Goal: Entertainment & Leisure: Consume media (video, audio)

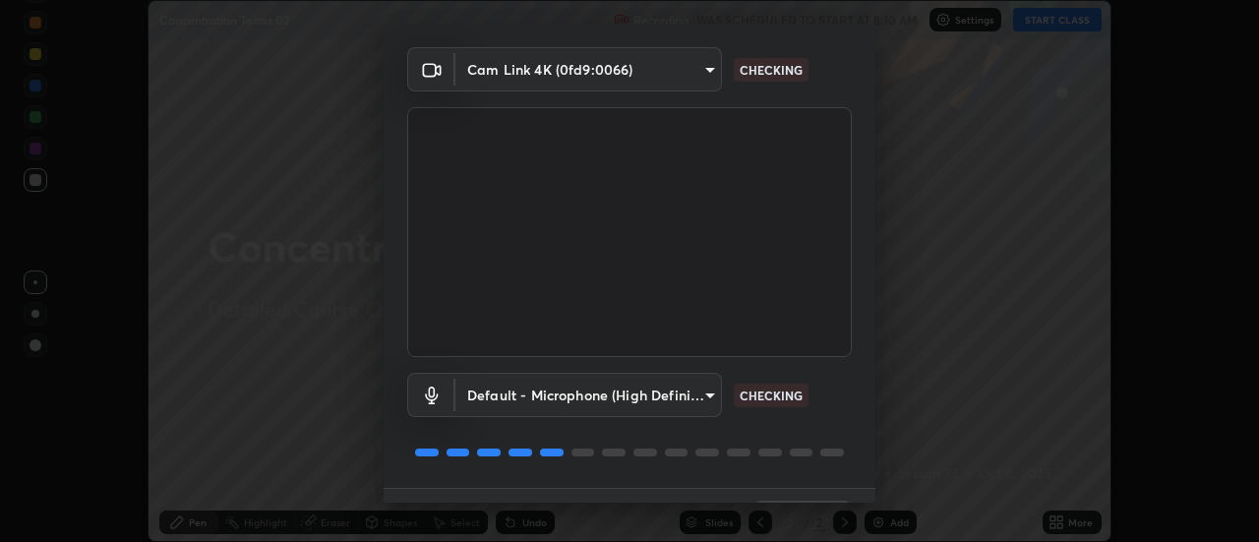
scroll to position [103, 0]
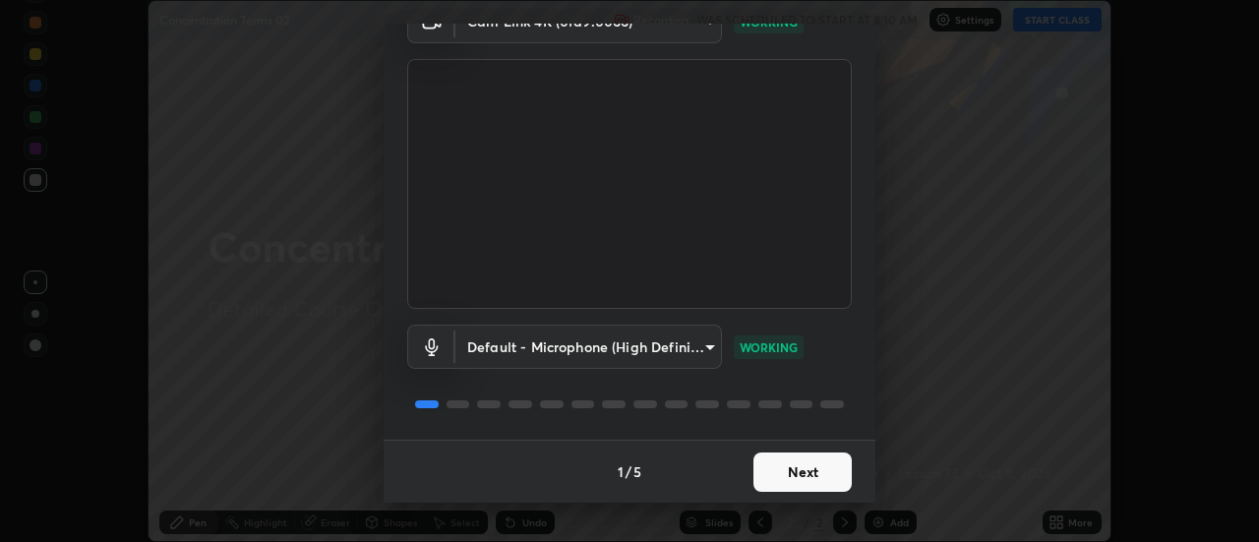
click at [786, 471] on button "Next" at bounding box center [802, 471] width 98 height 39
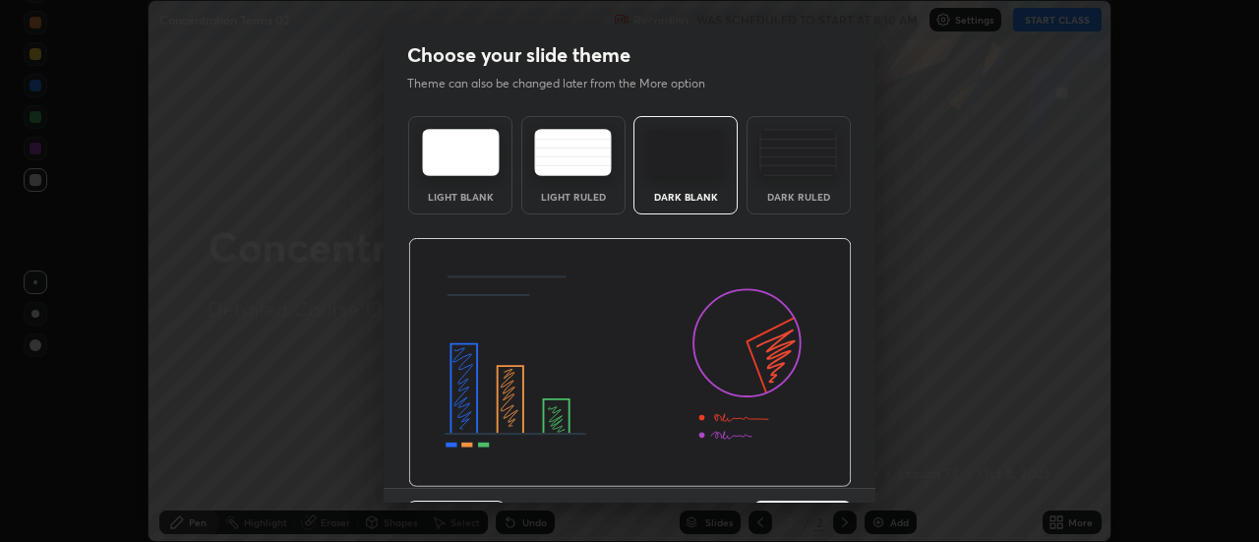
click at [794, 479] on img at bounding box center [629, 363] width 443 height 250
click at [801, 480] on img at bounding box center [629, 363] width 443 height 250
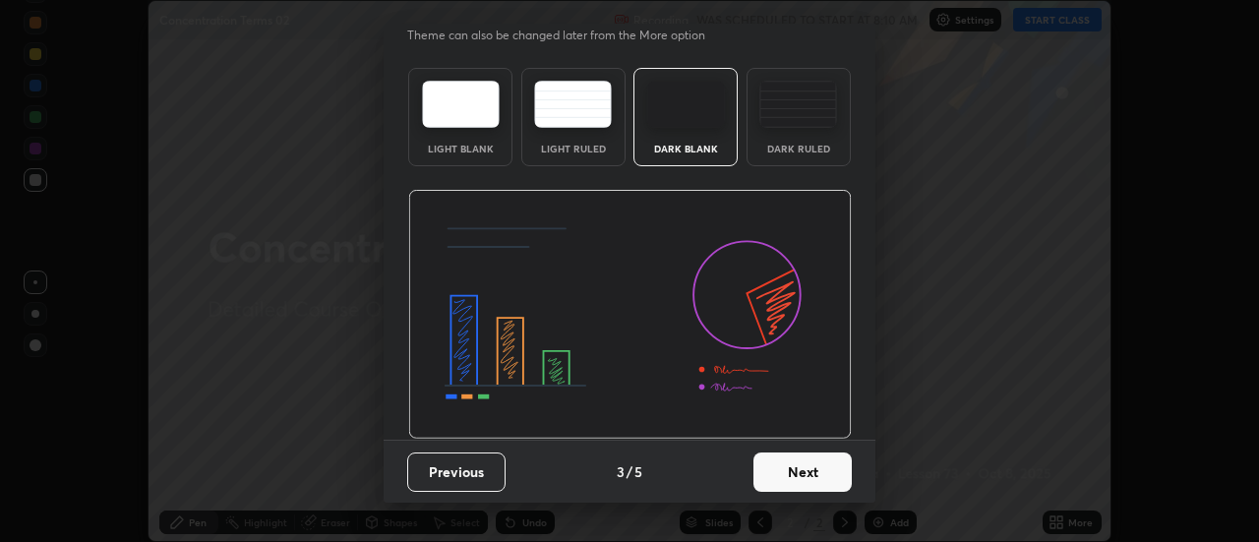
click at [817, 473] on button "Next" at bounding box center [802, 471] width 98 height 39
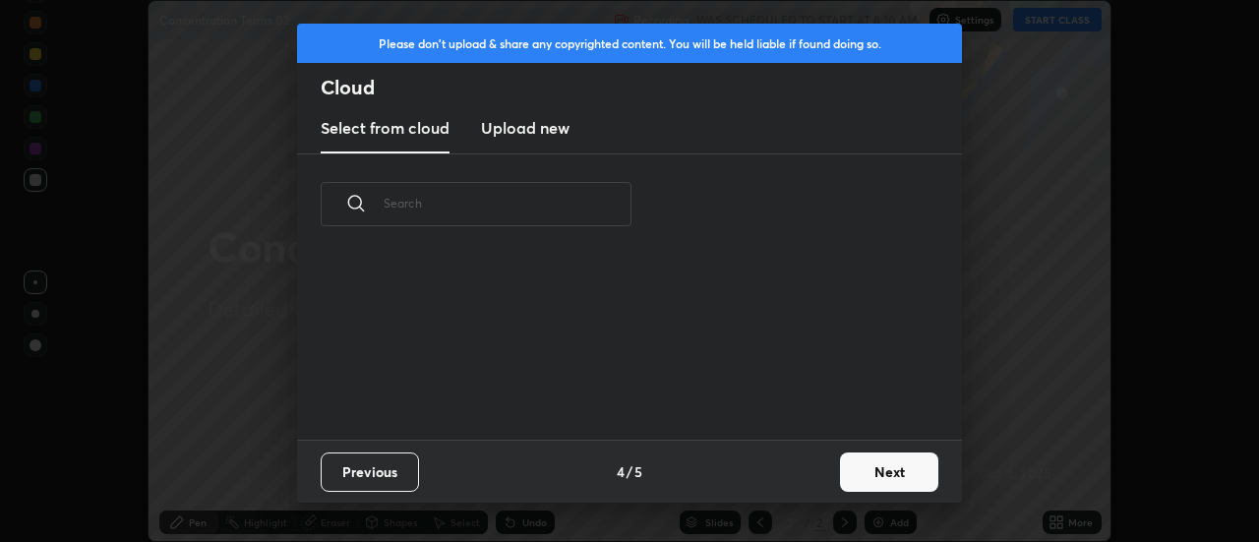
click at [902, 473] on button "Next" at bounding box center [889, 471] width 98 height 39
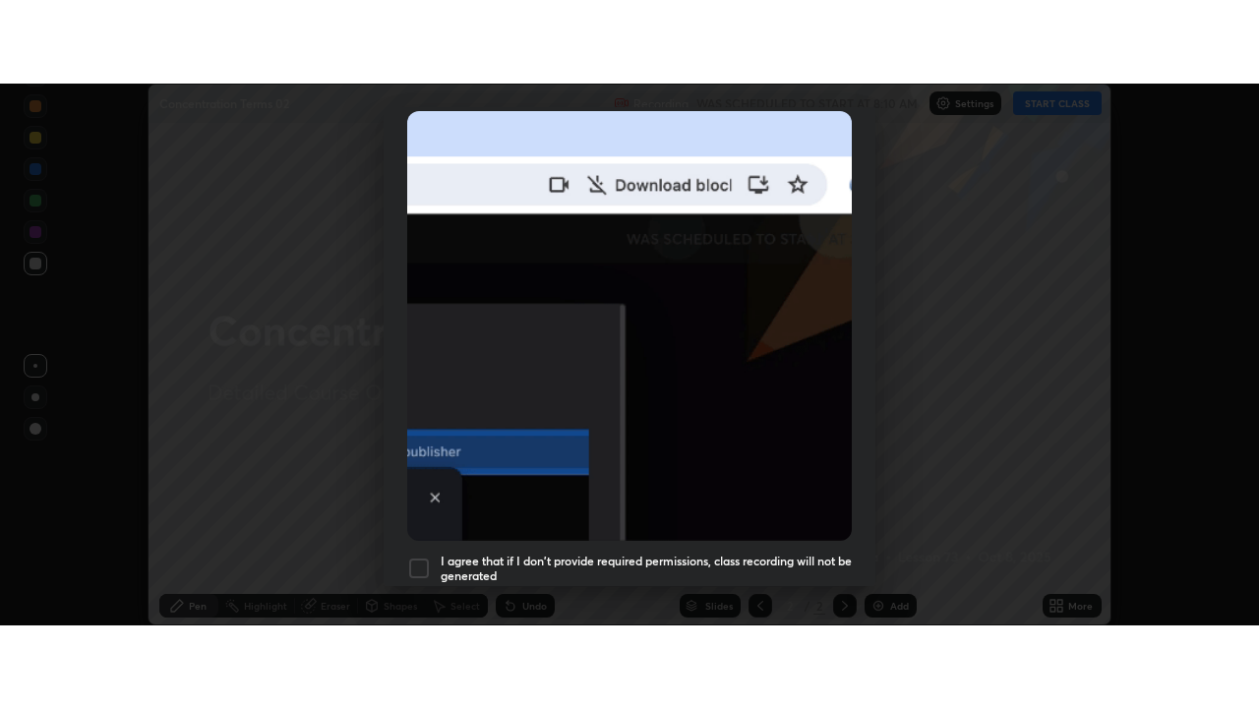
scroll to position [504, 0]
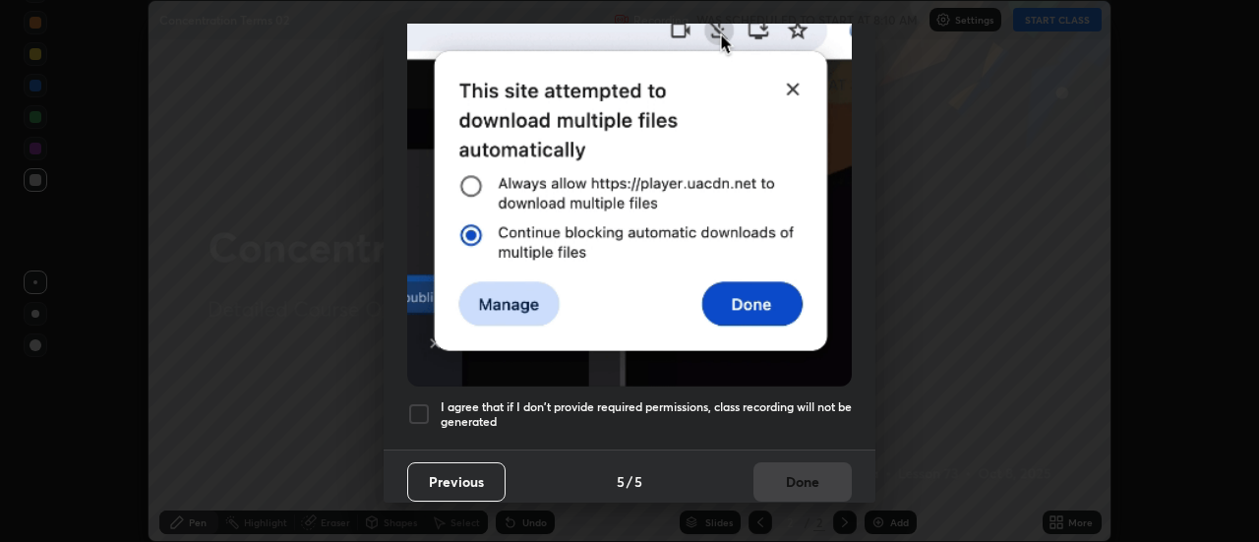
click at [420, 402] on div at bounding box center [419, 414] width 24 height 24
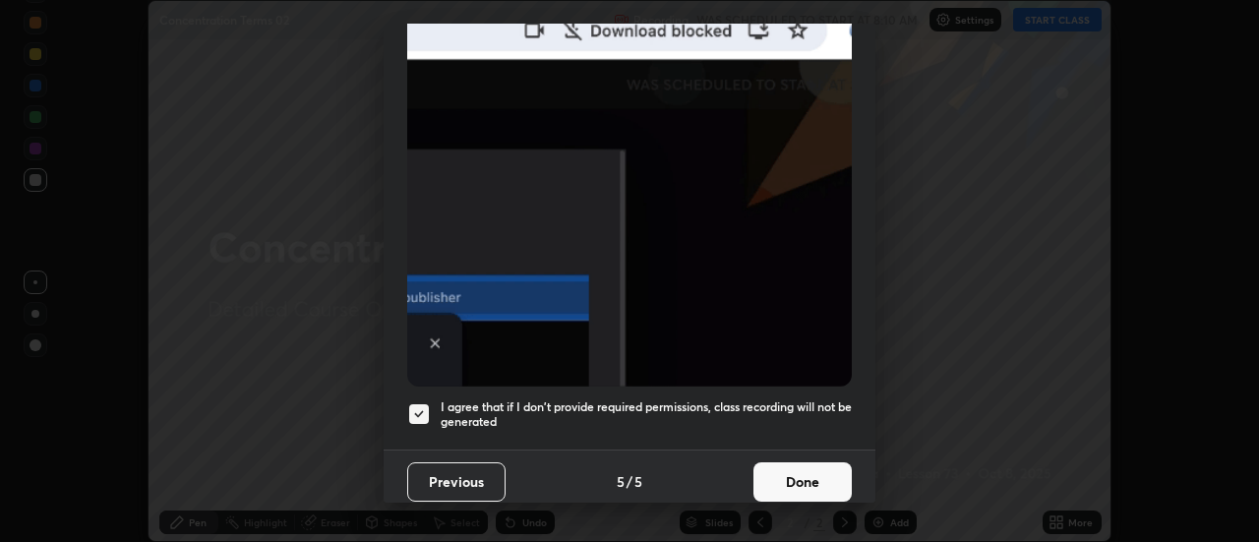
click at [785, 478] on button "Done" at bounding box center [802, 481] width 98 height 39
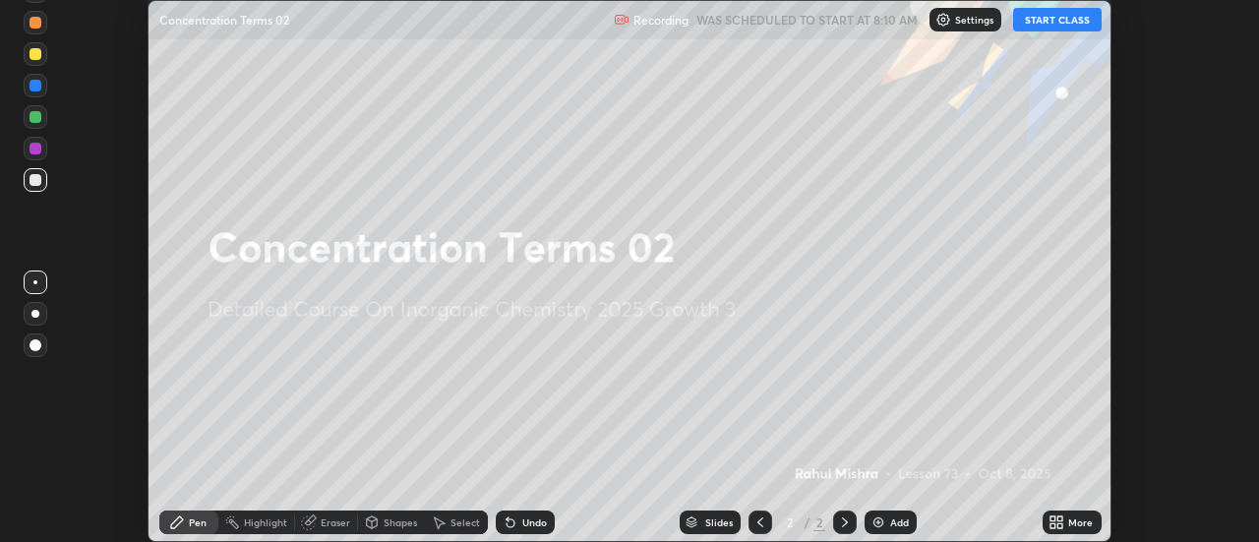
click at [1041, 18] on button "START CLASS" at bounding box center [1057, 20] width 88 height 24
click at [1054, 518] on icon at bounding box center [1052, 518] width 5 height 5
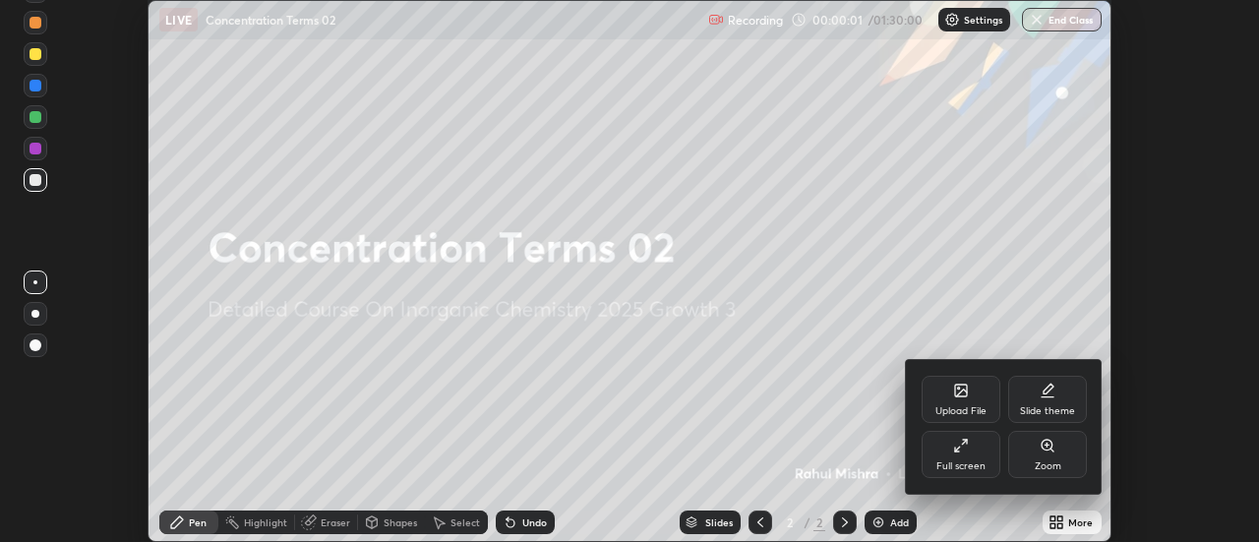
click at [965, 447] on icon at bounding box center [961, 446] width 16 height 16
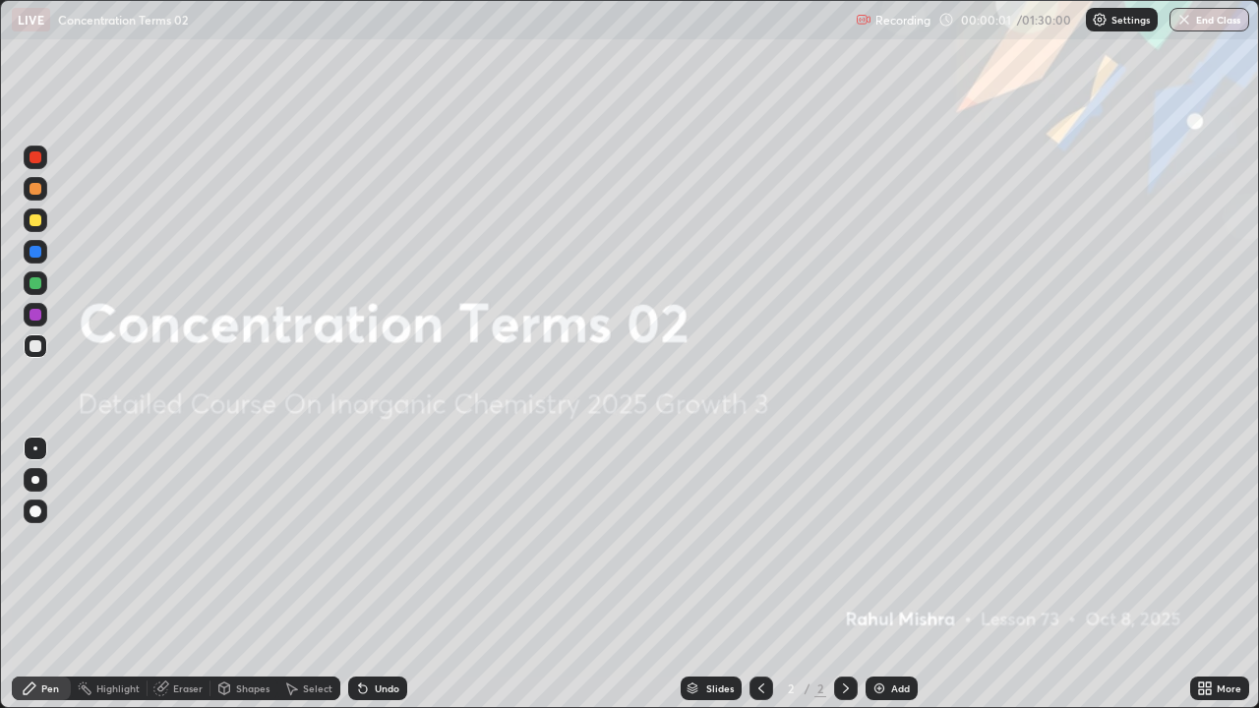
scroll to position [708, 1259]
click at [875, 541] on img at bounding box center [879, 688] width 16 height 16
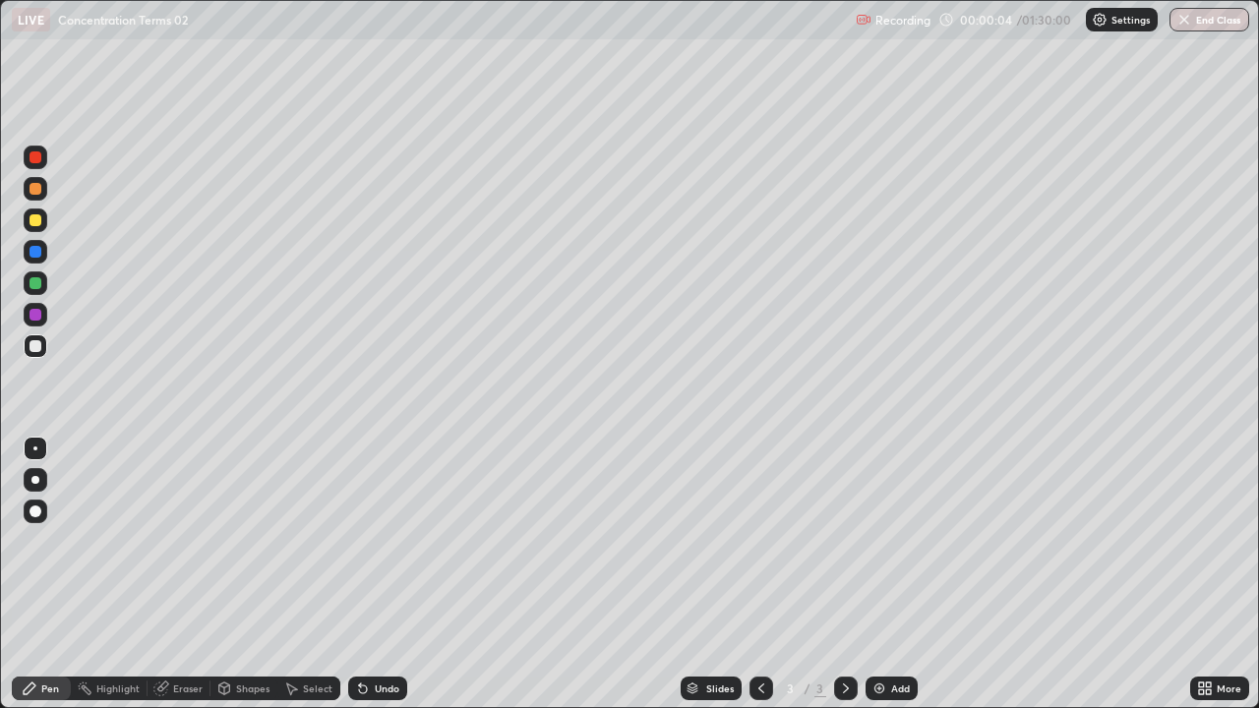
click at [35, 221] on div at bounding box center [35, 220] width 12 height 12
click at [37, 348] on div at bounding box center [35, 346] width 12 height 12
click at [359, 541] on icon at bounding box center [360, 684] width 2 height 2
click at [368, 541] on div "Undo" at bounding box center [377, 689] width 59 height 24
click at [371, 541] on div "Undo" at bounding box center [377, 689] width 59 height 24
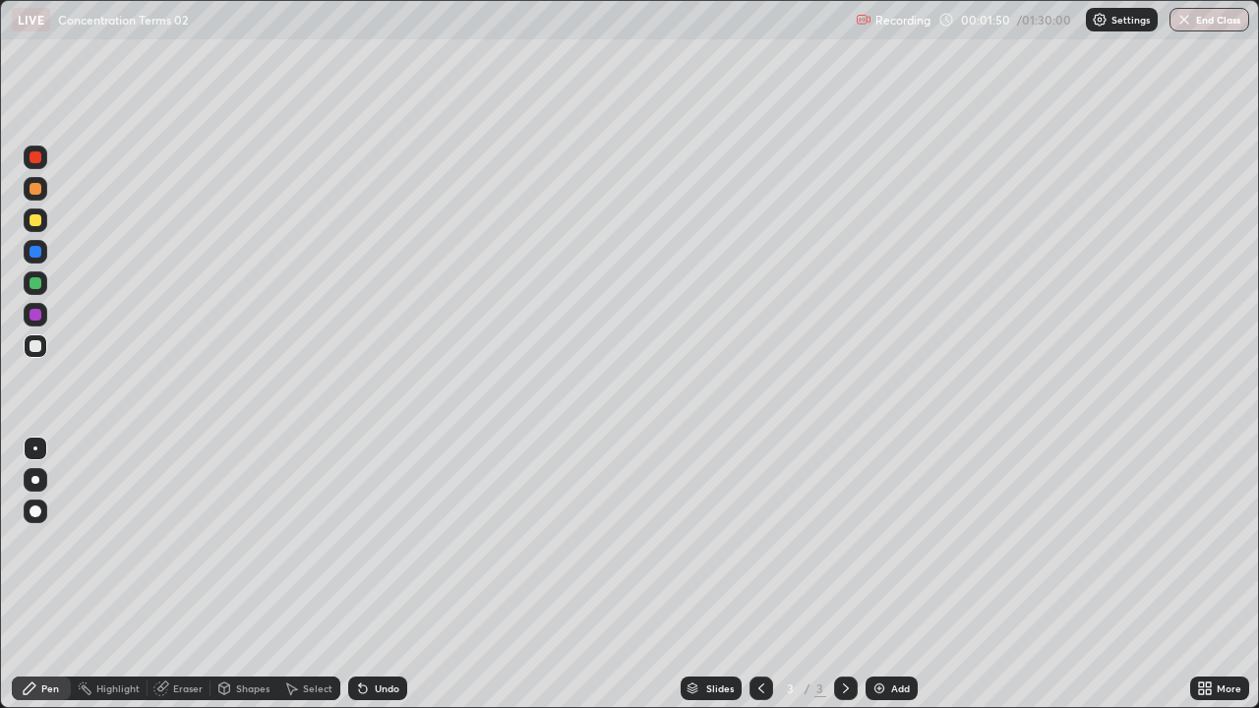
click at [370, 541] on div "Undo" at bounding box center [377, 689] width 59 height 24
click at [360, 541] on icon at bounding box center [363, 689] width 8 height 8
click at [36, 283] on div at bounding box center [35, 283] width 12 height 12
click at [384, 541] on div "Undo" at bounding box center [387, 688] width 25 height 10
click at [381, 541] on div "Undo" at bounding box center [377, 689] width 59 height 24
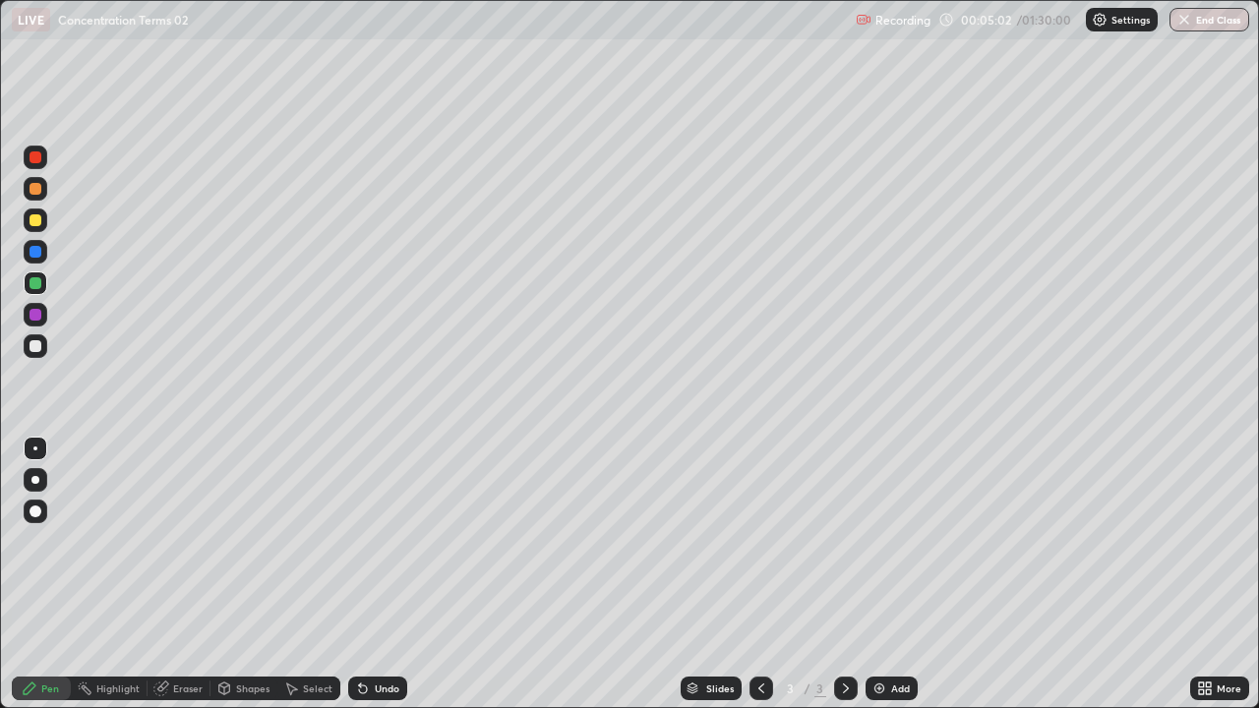
click at [372, 541] on div "Undo" at bounding box center [377, 689] width 59 height 24
click at [29, 348] on div at bounding box center [35, 346] width 12 height 12
click at [36, 256] on div at bounding box center [35, 252] width 12 height 12
click at [32, 349] on div at bounding box center [35, 346] width 12 height 12
click at [171, 541] on div "Eraser" at bounding box center [178, 689] width 63 height 24
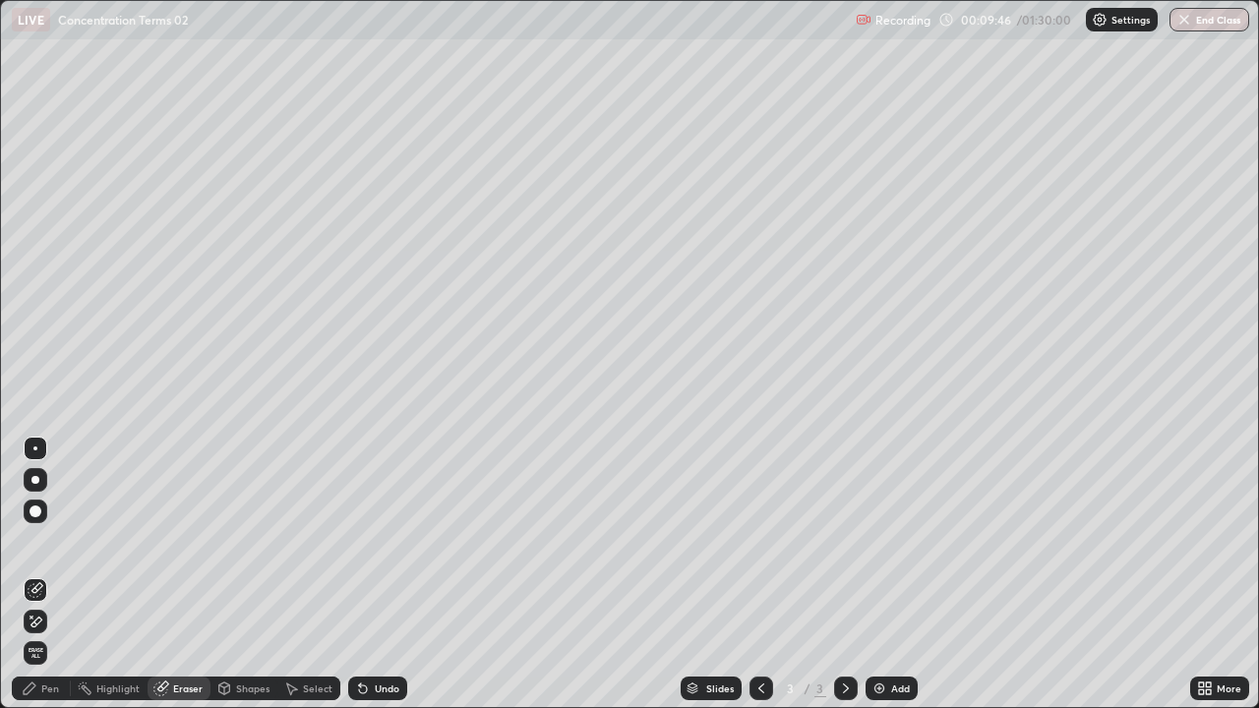
click at [187, 541] on div "Eraser" at bounding box center [187, 688] width 29 height 10
click at [44, 541] on div at bounding box center [36, 622] width 24 height 24
click at [42, 541] on div "Pen" at bounding box center [50, 688] width 18 height 10
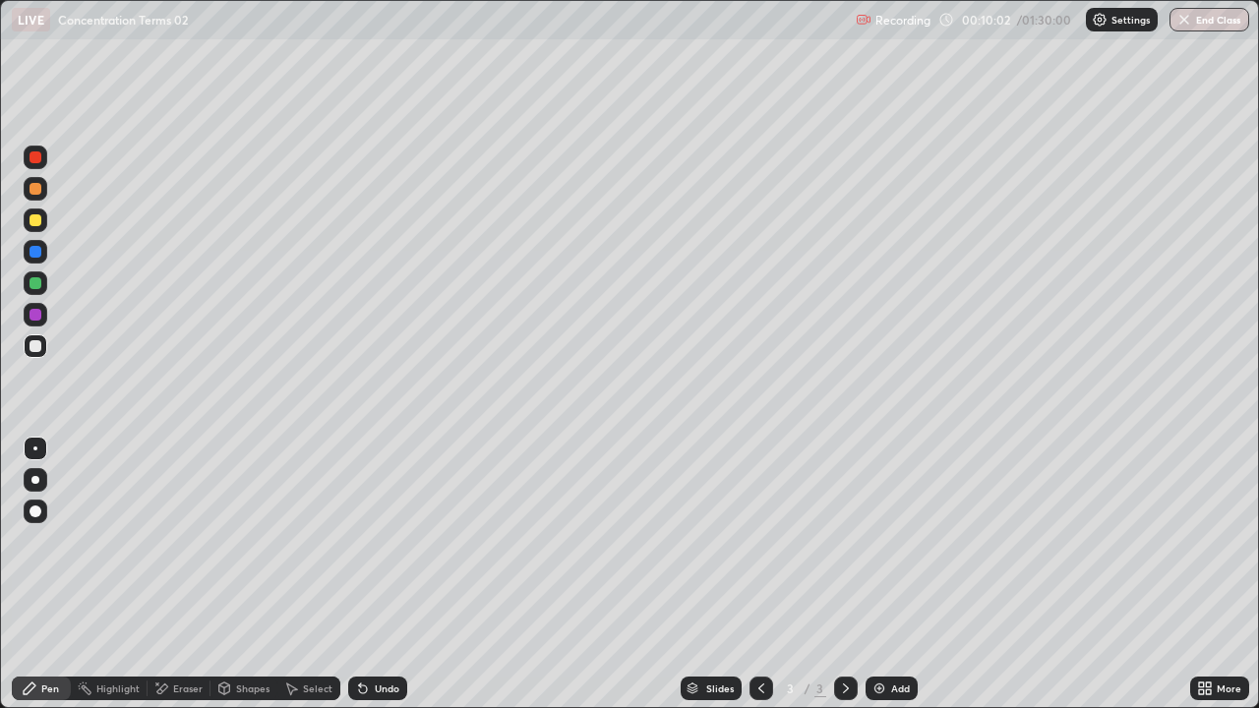
click at [34, 344] on div at bounding box center [35, 346] width 12 height 12
click at [29, 261] on div at bounding box center [36, 252] width 24 height 24
click at [375, 541] on div "Undo" at bounding box center [387, 688] width 25 height 10
click at [379, 541] on div "Undo" at bounding box center [377, 689] width 59 height 24
click at [34, 281] on div at bounding box center [35, 283] width 12 height 12
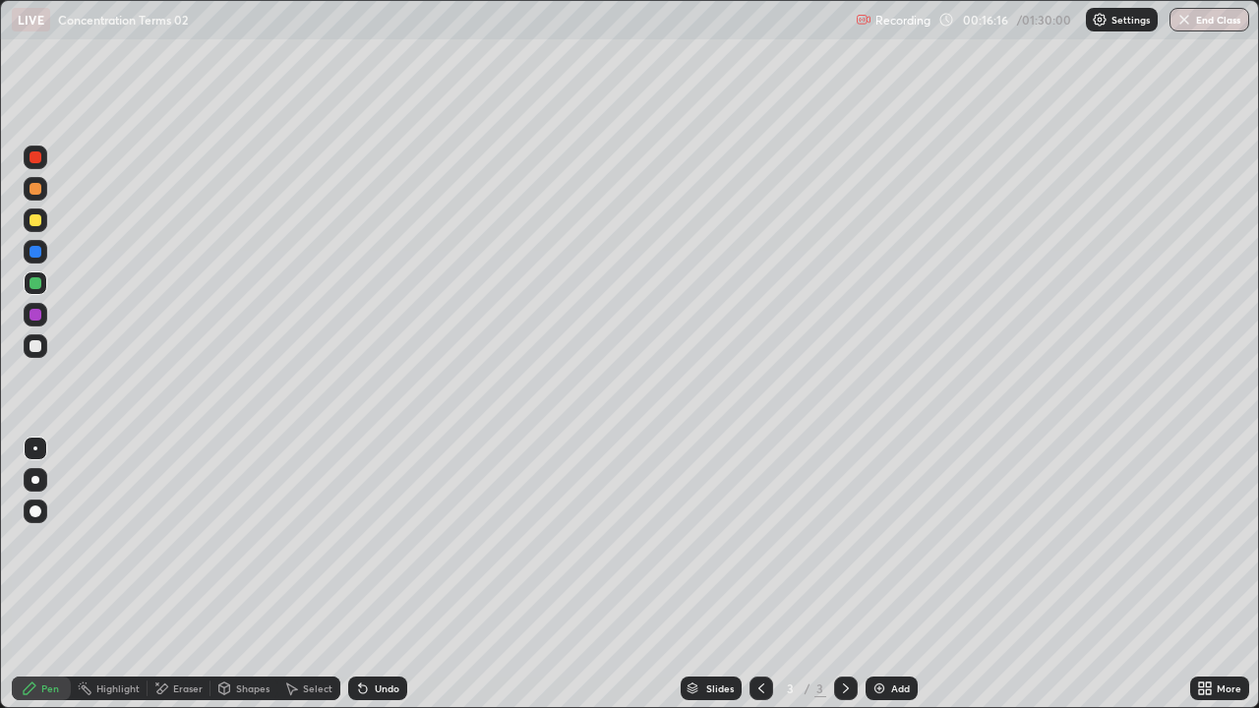
click at [312, 541] on div "Select" at bounding box center [317, 688] width 29 height 10
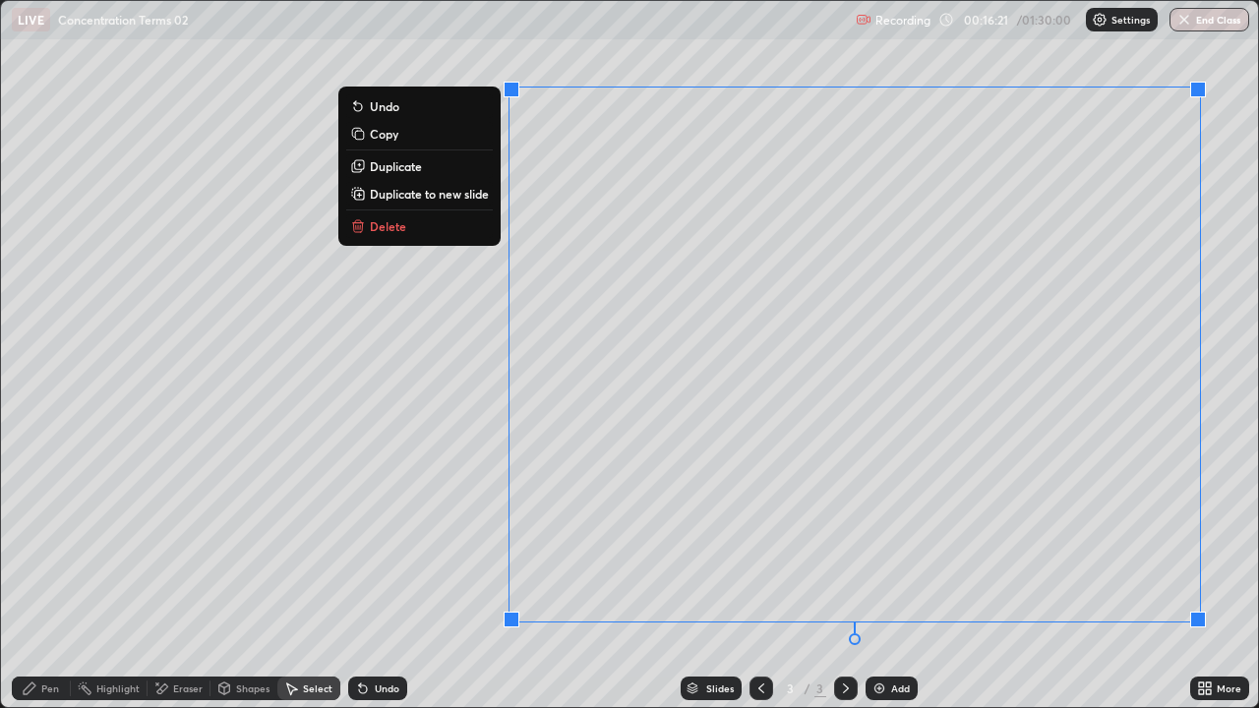
click at [462, 198] on p "Duplicate to new slide" at bounding box center [429, 194] width 119 height 16
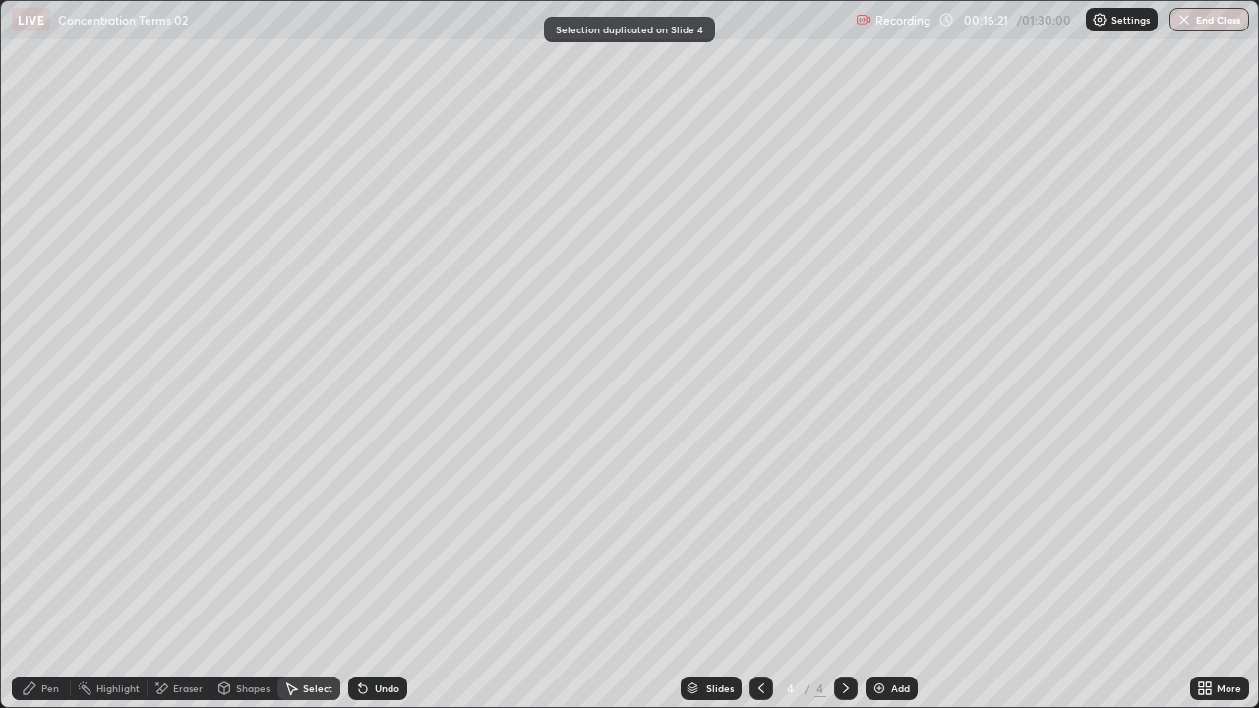
click at [50, 541] on div "Pen" at bounding box center [50, 688] width 18 height 10
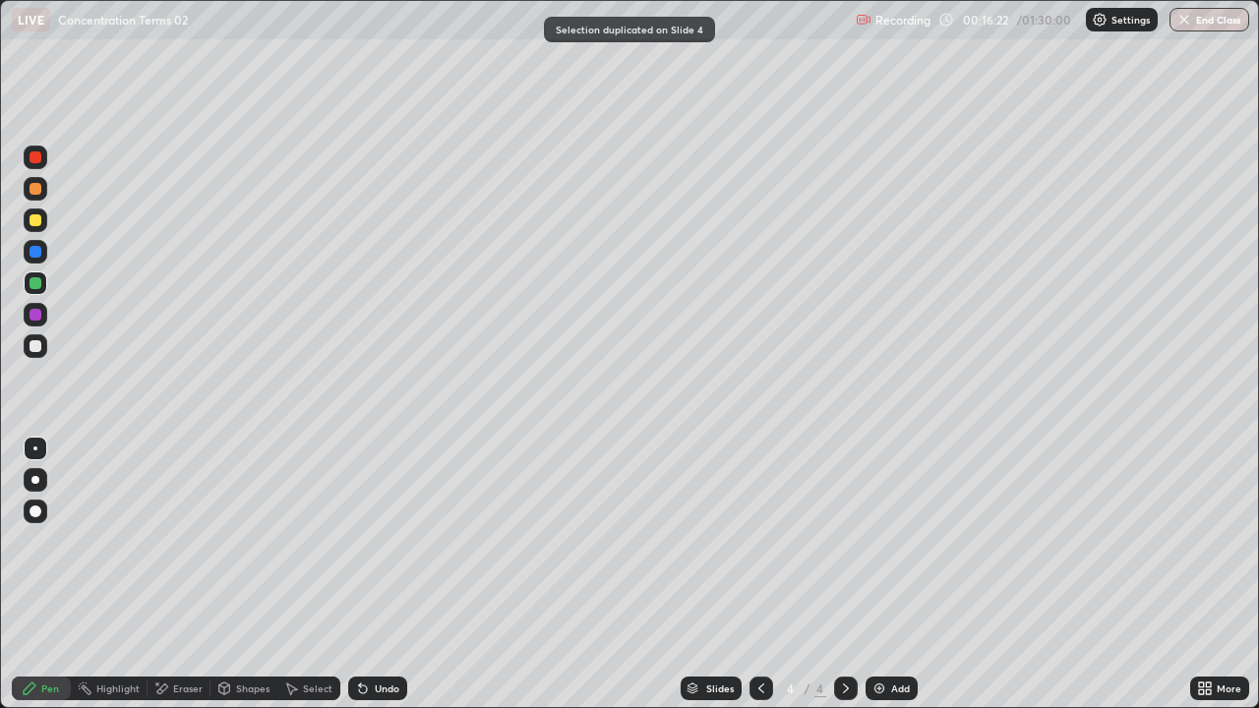
click at [35, 221] on div at bounding box center [35, 220] width 12 height 12
click at [38, 340] on div at bounding box center [35, 346] width 12 height 12
click at [192, 541] on div "Eraser" at bounding box center [187, 688] width 29 height 10
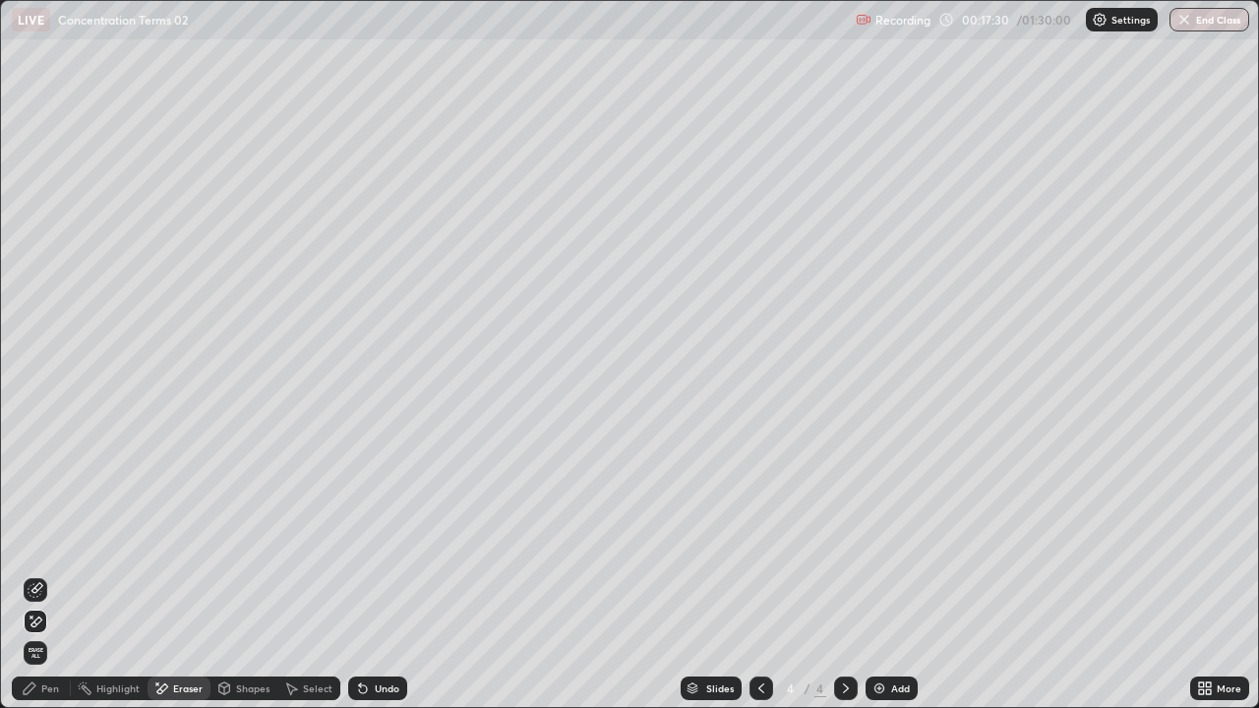
click at [56, 541] on div "Pen" at bounding box center [50, 688] width 18 height 10
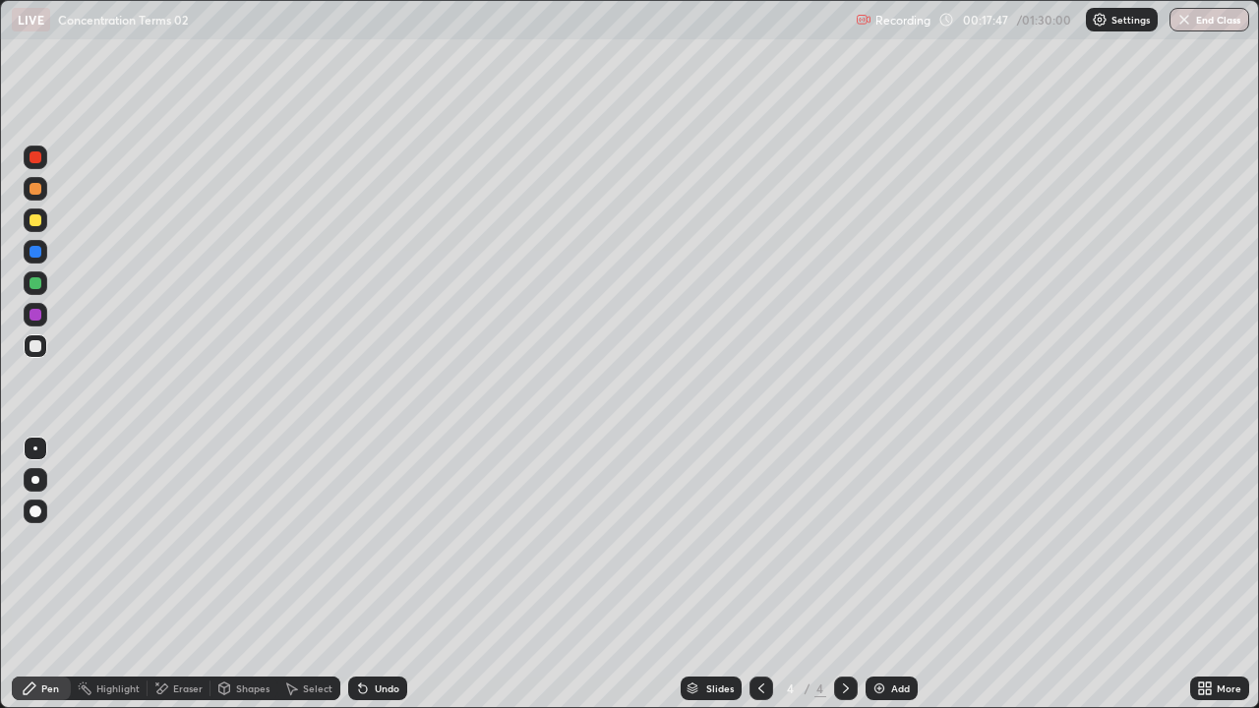
click at [39, 350] on div at bounding box center [35, 346] width 12 height 12
click at [36, 223] on div at bounding box center [35, 220] width 12 height 12
click at [194, 541] on div "Eraser" at bounding box center [187, 688] width 29 height 10
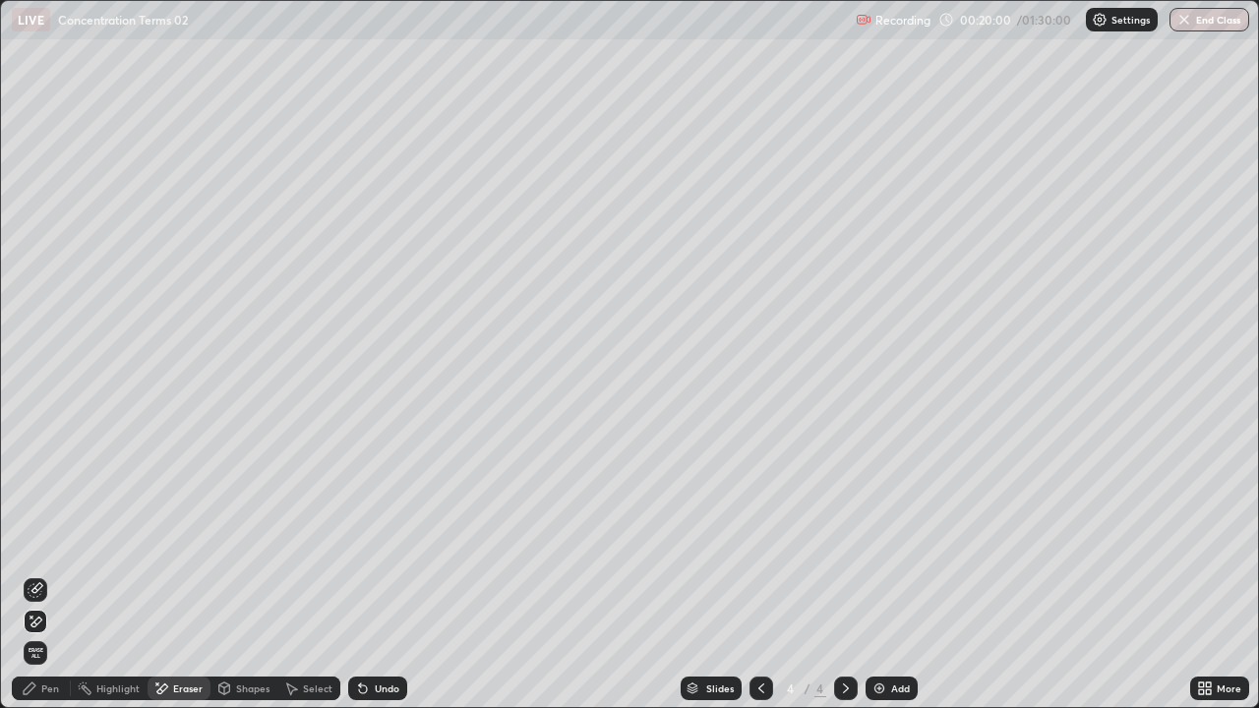
click at [61, 541] on div "Pen" at bounding box center [41, 689] width 59 height 24
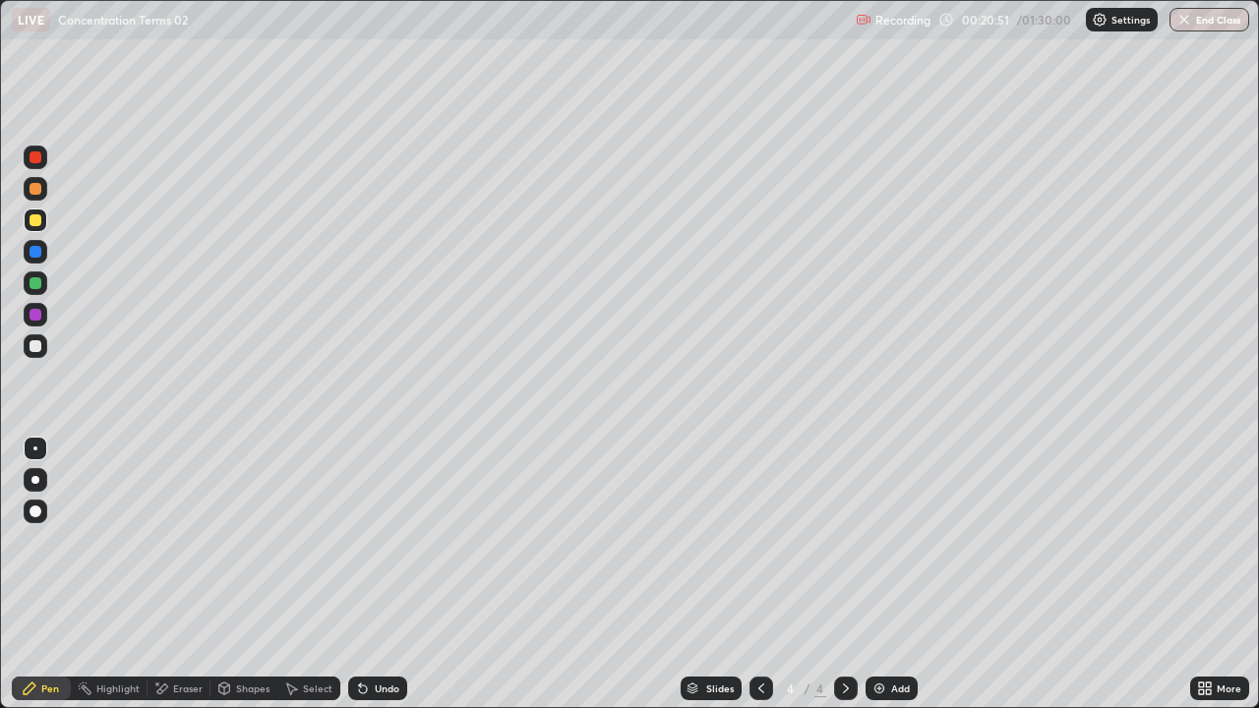
click at [32, 350] on div at bounding box center [35, 346] width 12 height 12
click at [42, 223] on div at bounding box center [36, 220] width 24 height 24
click at [35, 345] on div at bounding box center [35, 346] width 12 height 12
click at [890, 541] on div "Add" at bounding box center [891, 689] width 52 height 24
click at [33, 221] on div at bounding box center [35, 220] width 12 height 12
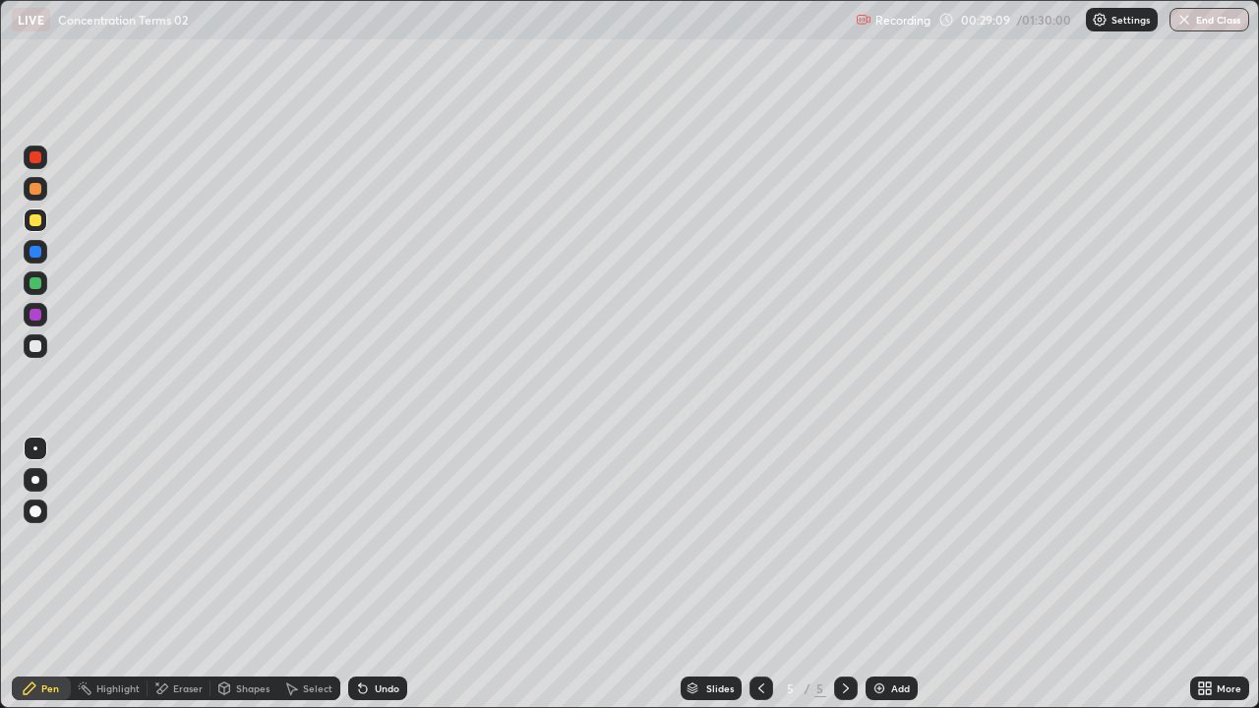
click at [37, 350] on div at bounding box center [35, 346] width 12 height 12
click at [30, 284] on div at bounding box center [35, 283] width 12 height 12
click at [35, 342] on div at bounding box center [35, 346] width 12 height 12
click at [183, 541] on div "Eraser" at bounding box center [187, 688] width 29 height 10
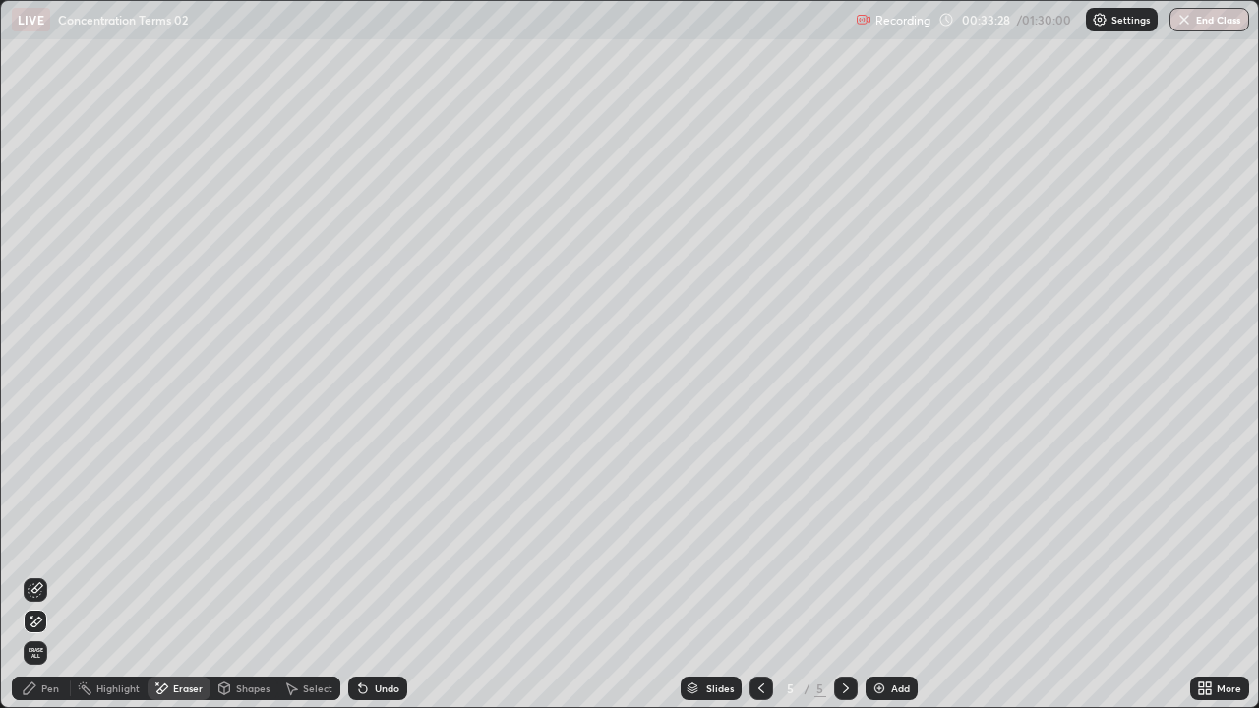
click at [66, 541] on div "Pen" at bounding box center [41, 689] width 59 height 24
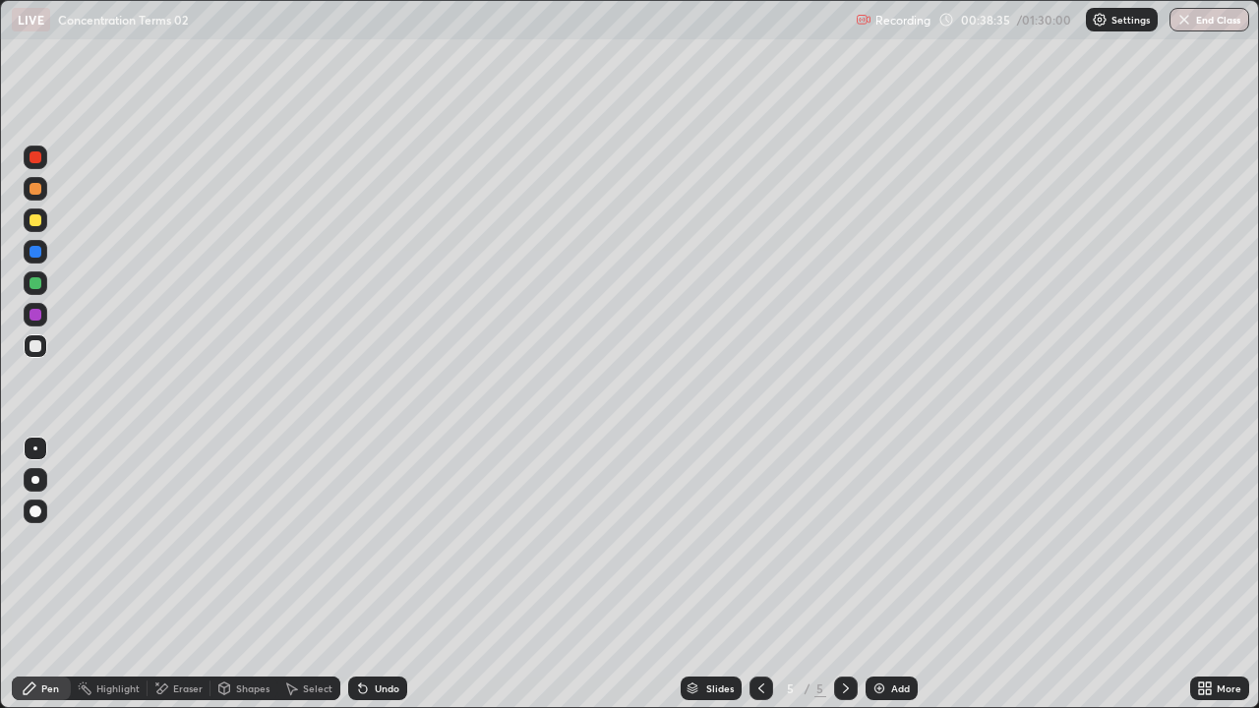
click at [878, 541] on img at bounding box center [879, 688] width 16 height 16
click at [39, 222] on div at bounding box center [35, 220] width 12 height 12
click at [759, 541] on icon at bounding box center [761, 688] width 16 height 16
click at [760, 541] on icon at bounding box center [761, 688] width 16 height 16
click at [843, 541] on icon at bounding box center [846, 688] width 6 height 10
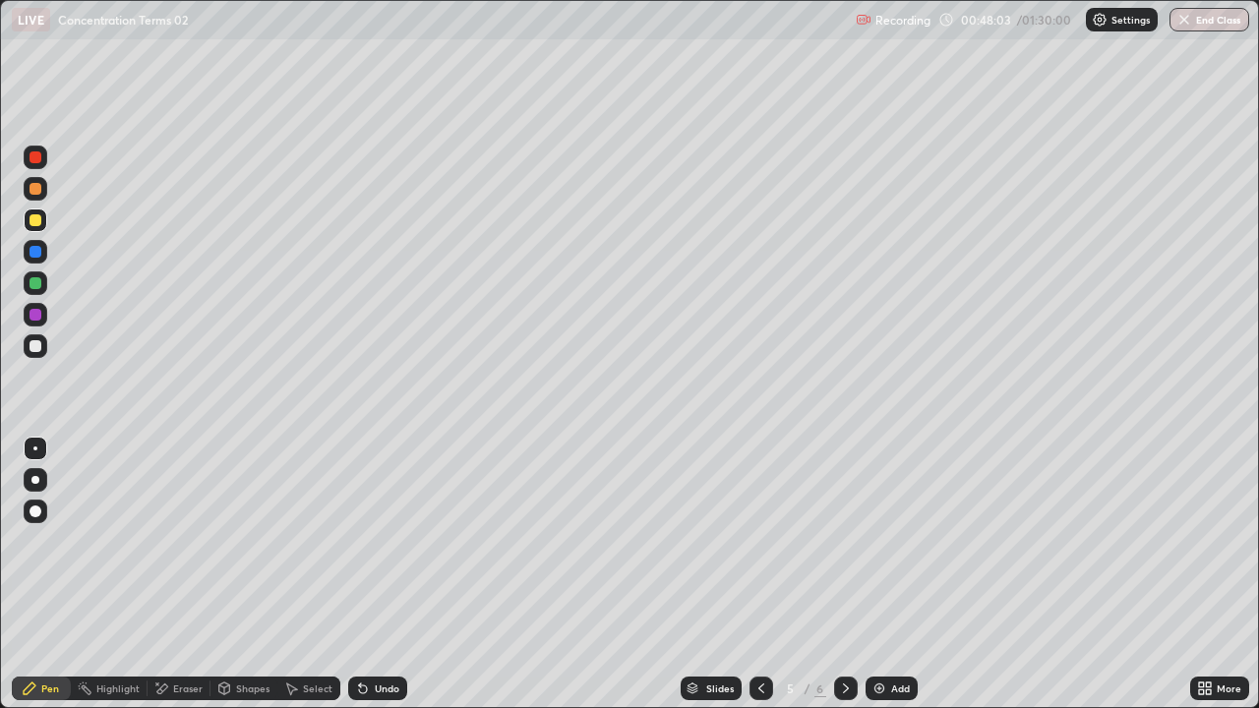
click at [846, 541] on icon at bounding box center [846, 688] width 16 height 16
click at [1181, 23] on img "button" at bounding box center [1184, 20] width 16 height 16
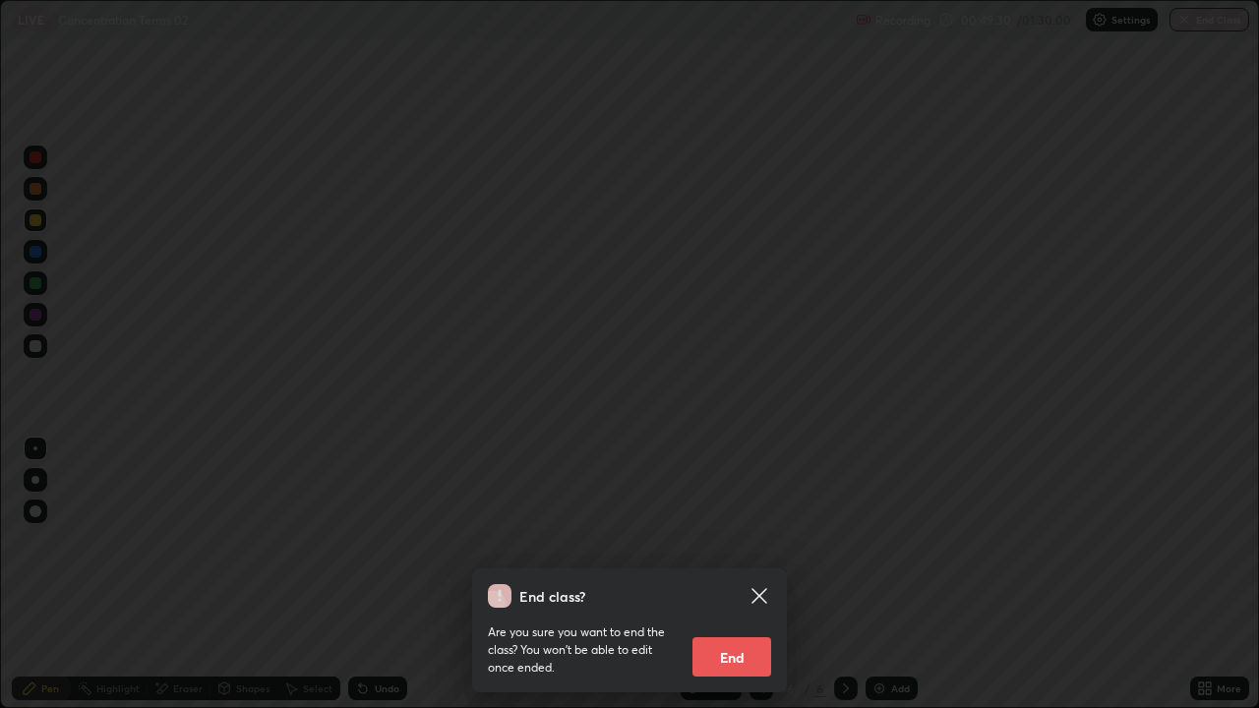
click at [735, 541] on button "End" at bounding box center [731, 656] width 79 height 39
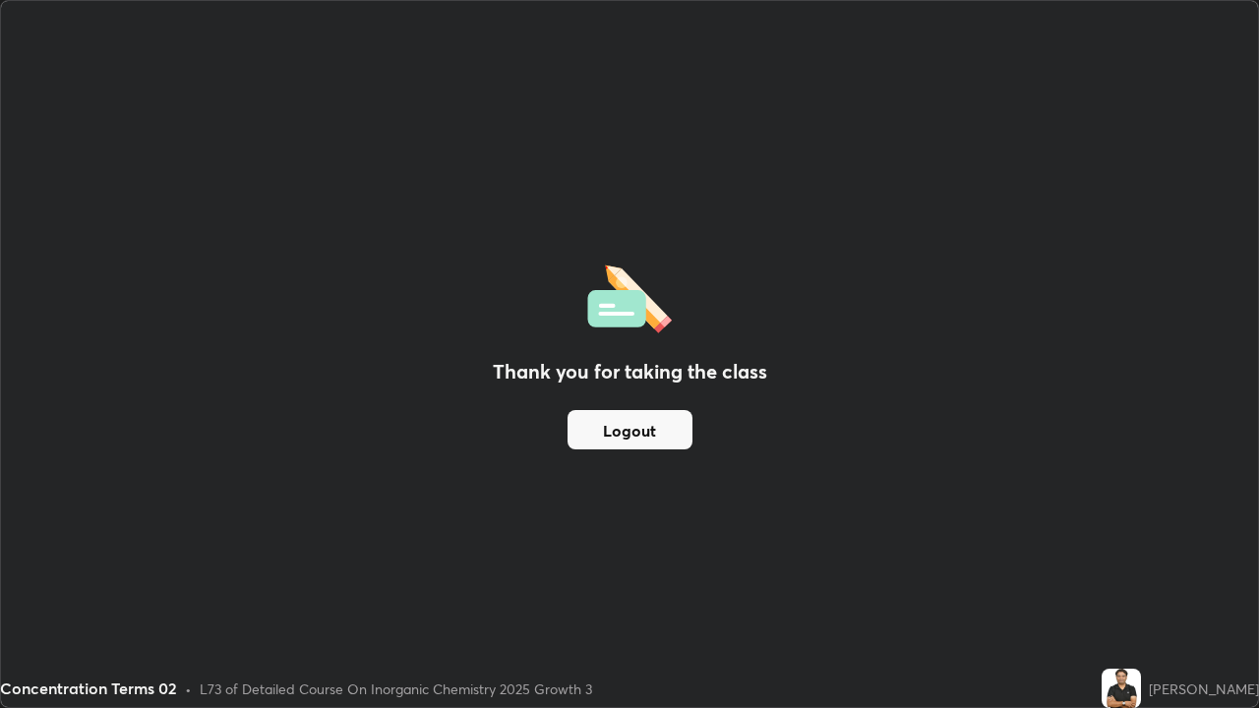
click at [652, 426] on button "Logout" at bounding box center [629, 429] width 125 height 39
